Goal: Find specific page/section: Find specific page/section

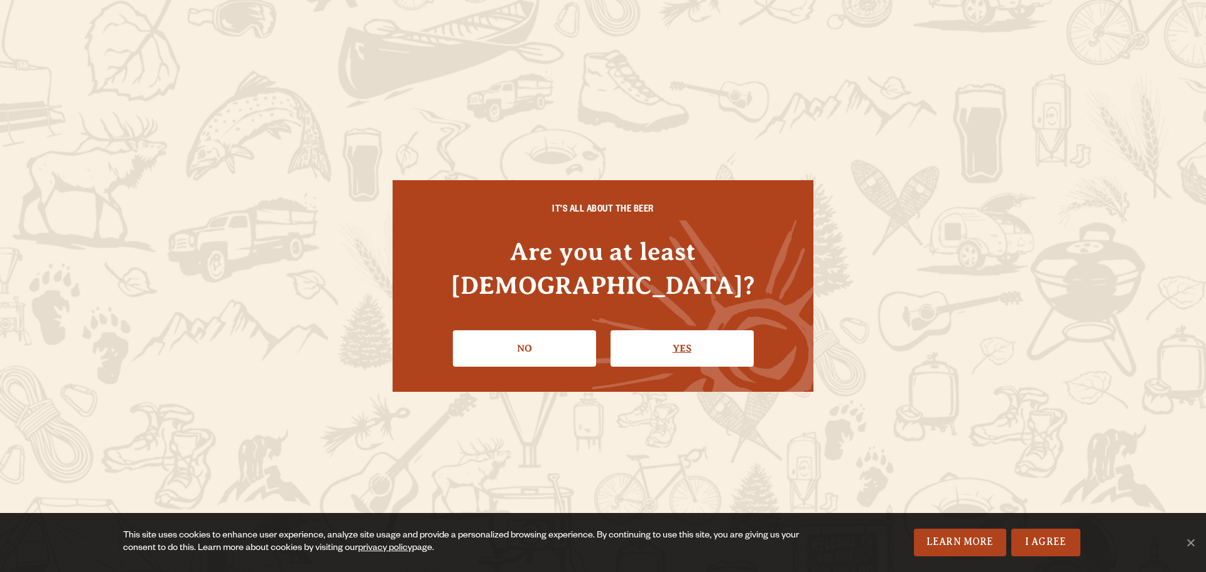
click at [658, 330] on link "Yes" at bounding box center [682, 348] width 143 height 36
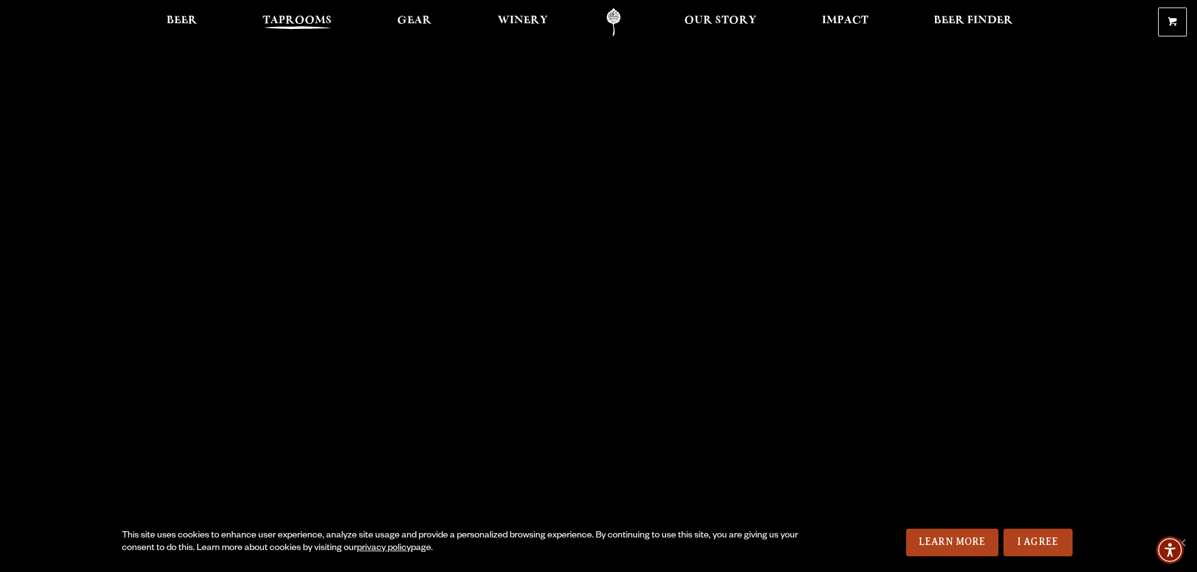
click at [296, 25] on span "Taprooms" at bounding box center [297, 21] width 69 height 10
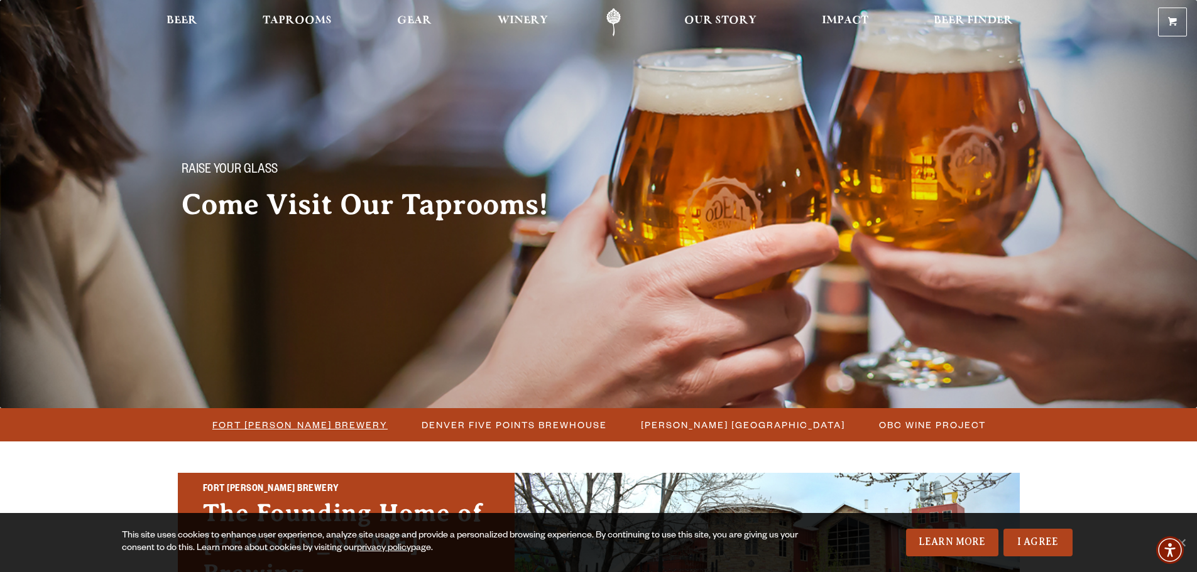
click at [322, 429] on span "Fort [PERSON_NAME] Brewery" at bounding box center [299, 425] width 175 height 18
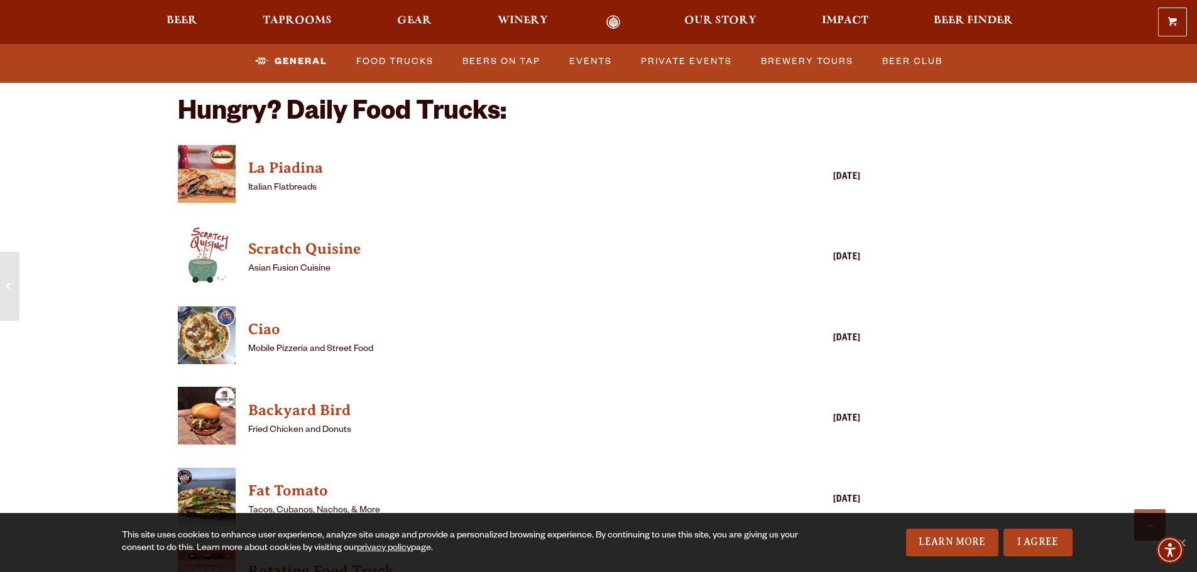
scroll to position [3518, 0]
